Goal: Navigation & Orientation: Go to known website

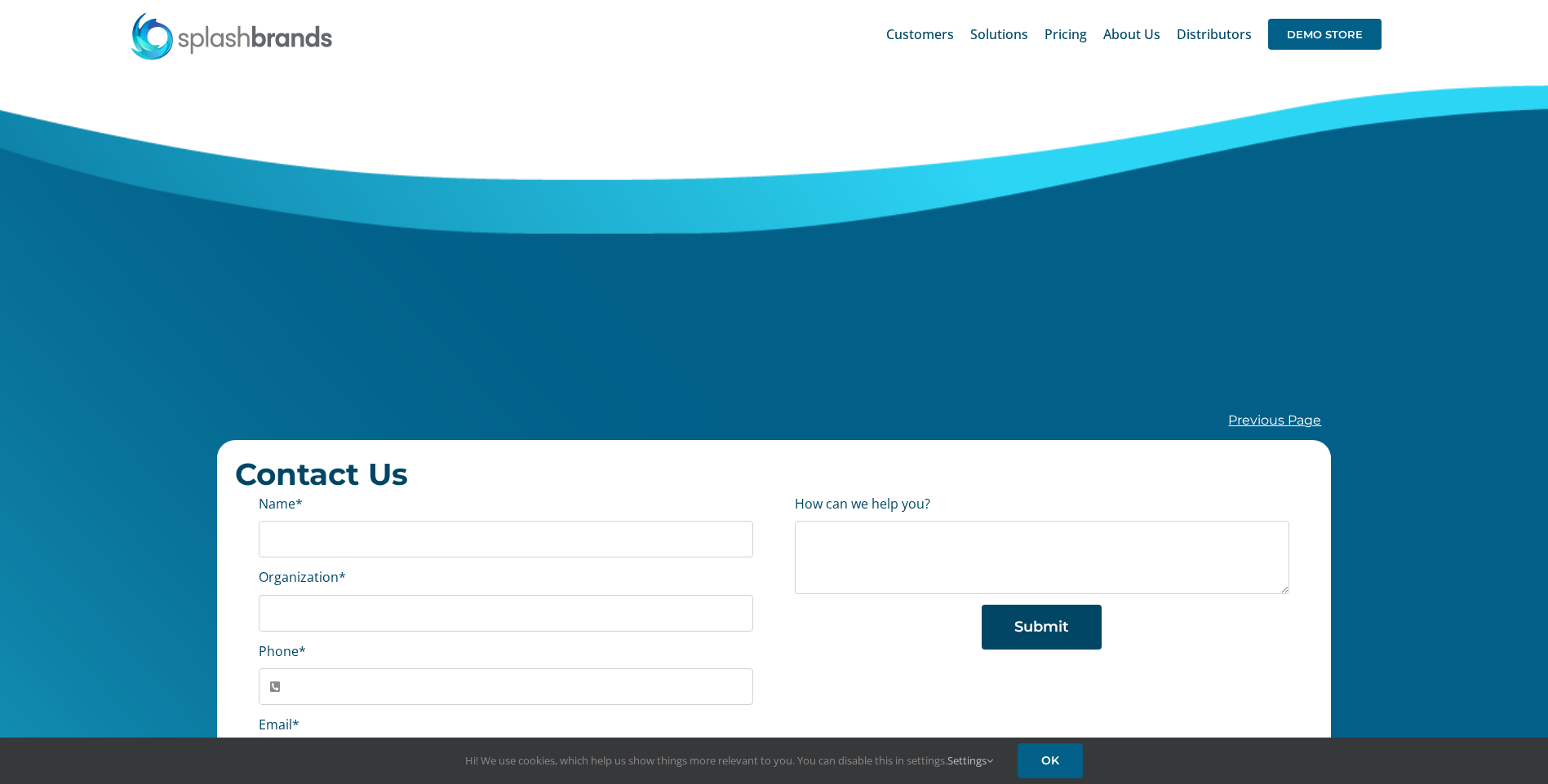
click at [254, 43] on img at bounding box center [231, 36] width 204 height 49
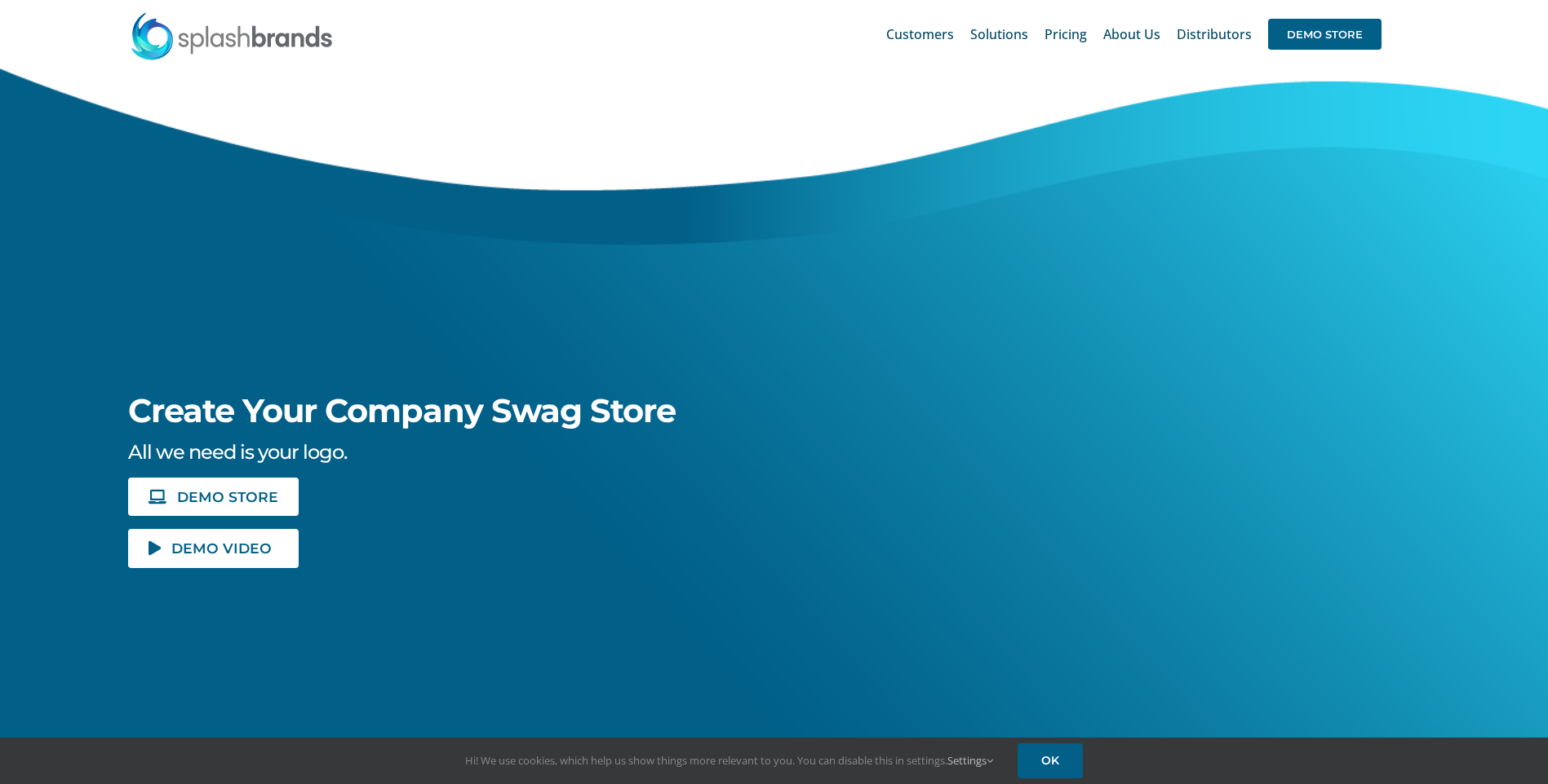
click at [254, 43] on img at bounding box center [231, 36] width 204 height 49
